Goal: Check status: Check status

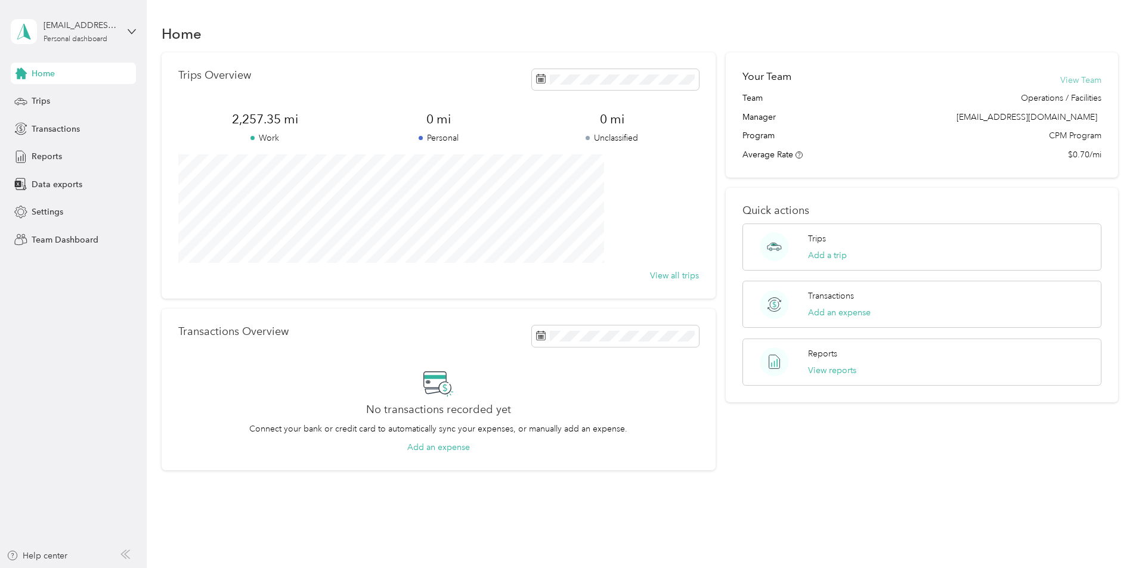
click at [1060, 81] on button "View Team" at bounding box center [1080, 80] width 41 height 13
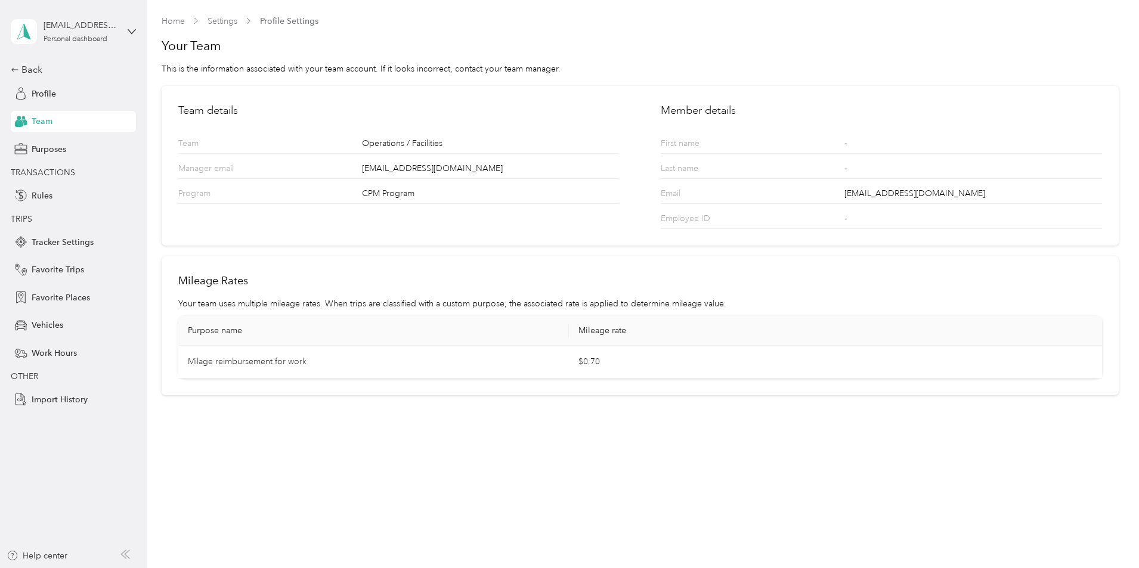
click at [37, 119] on span "Team" at bounding box center [42, 121] width 21 height 13
click at [45, 69] on div "Back" at bounding box center [70, 70] width 119 height 14
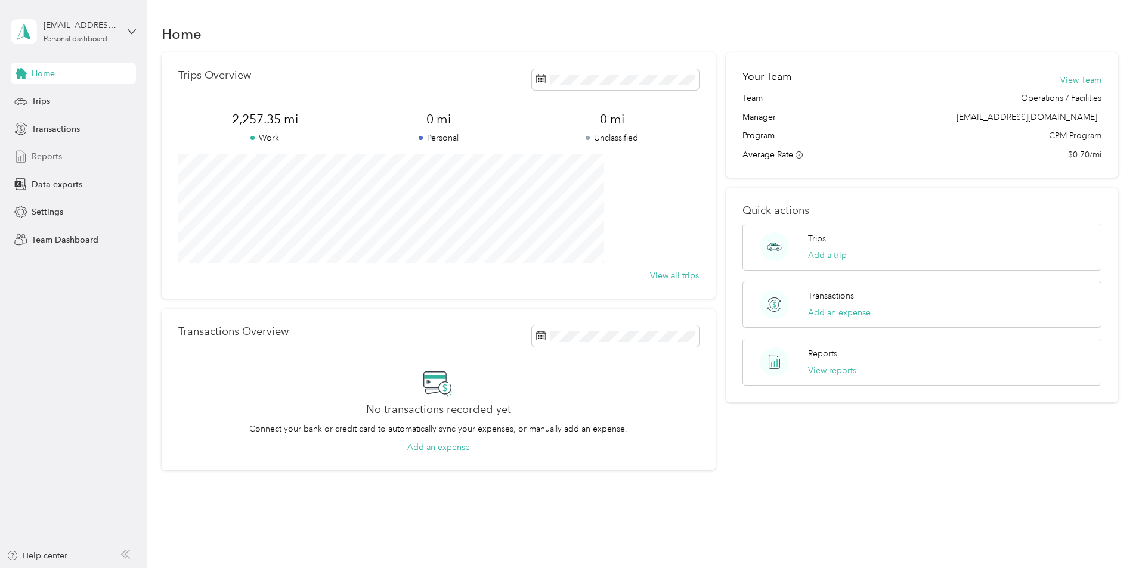
click at [44, 150] on div "Reports" at bounding box center [73, 156] width 125 height 21
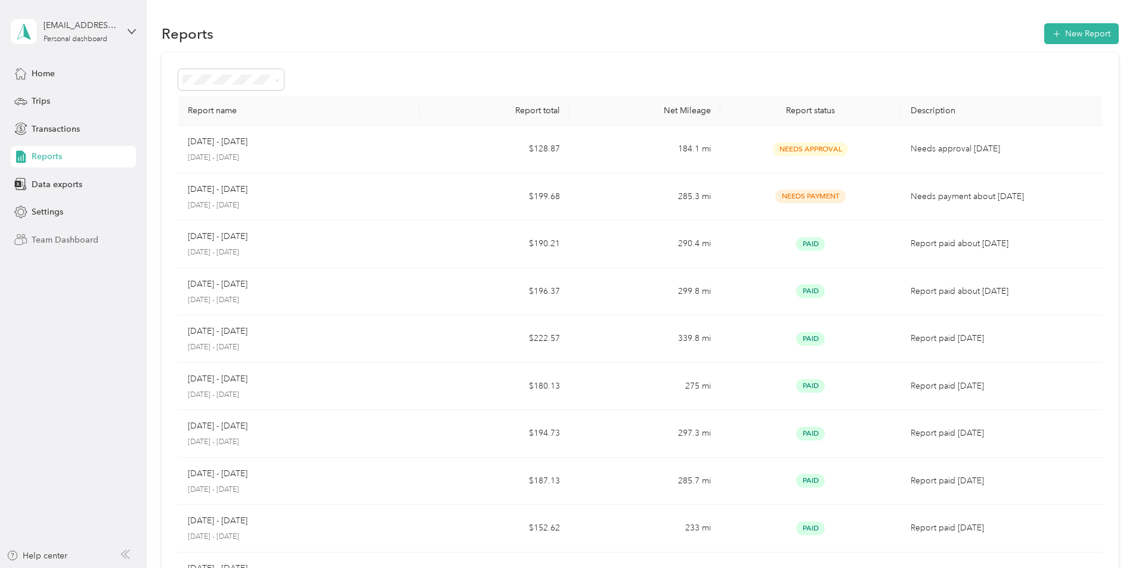
click at [75, 241] on span "Team Dashboard" at bounding box center [65, 240] width 67 height 13
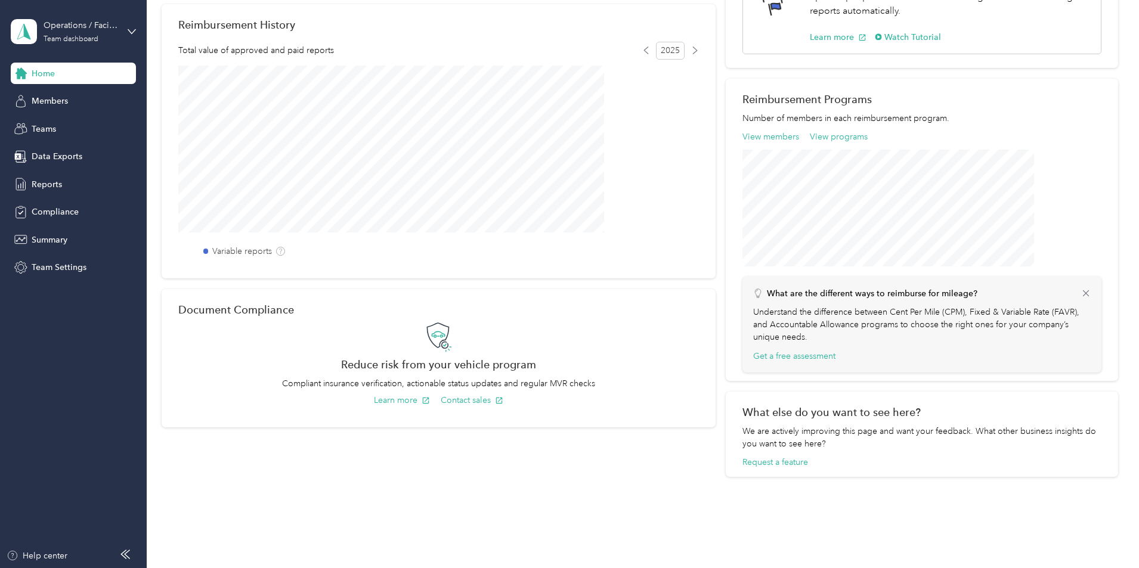
scroll to position [266, 0]
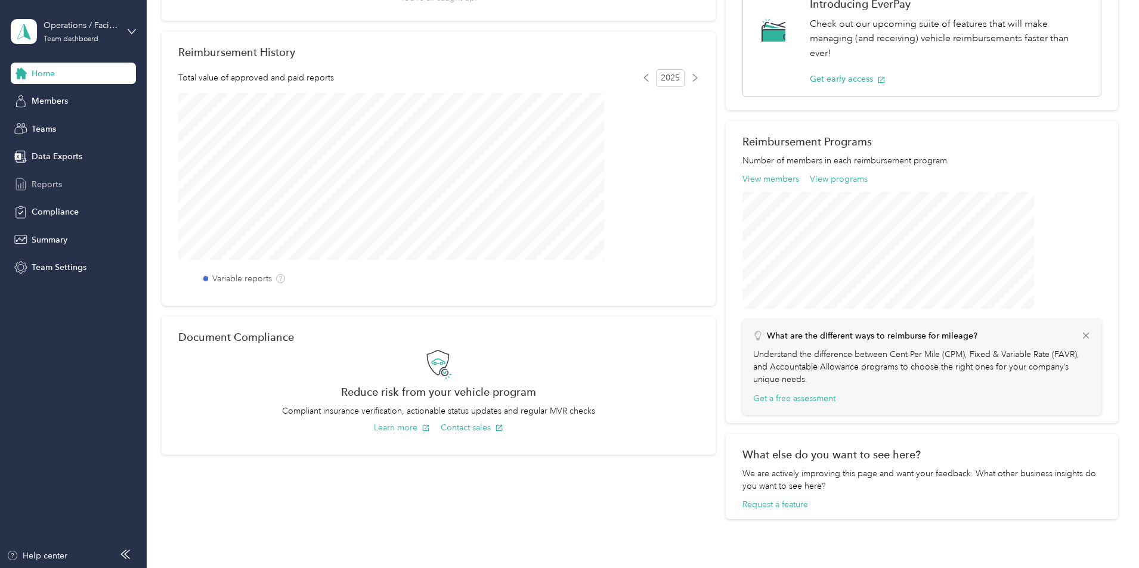
click at [62, 178] on div "Reports" at bounding box center [73, 183] width 125 height 21
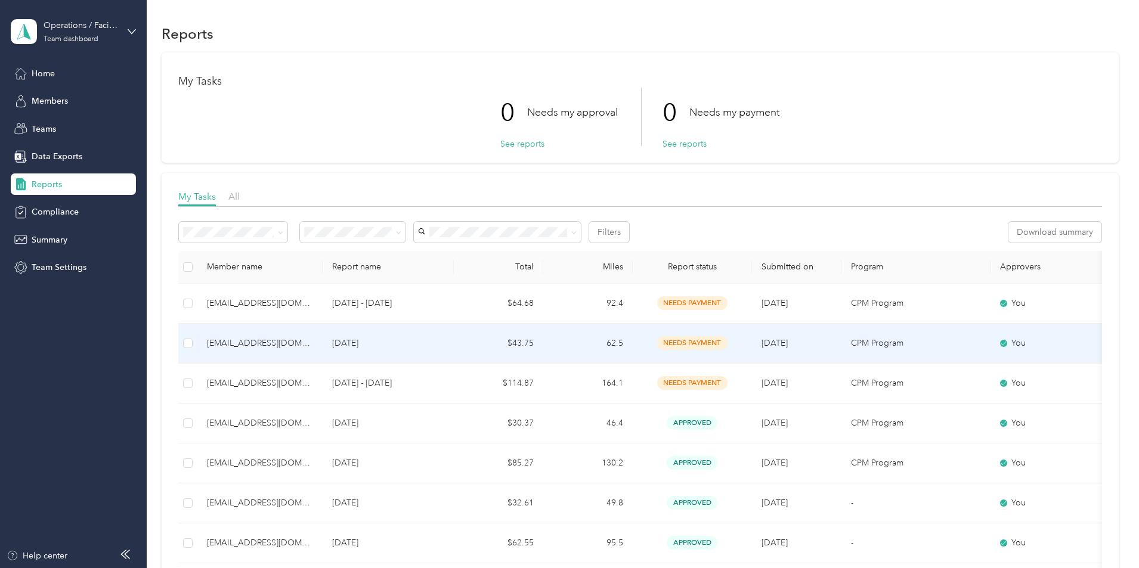
click at [444, 340] on p "[DATE]" at bounding box center [388, 343] width 112 height 13
